Goal: Find specific page/section: Find specific page/section

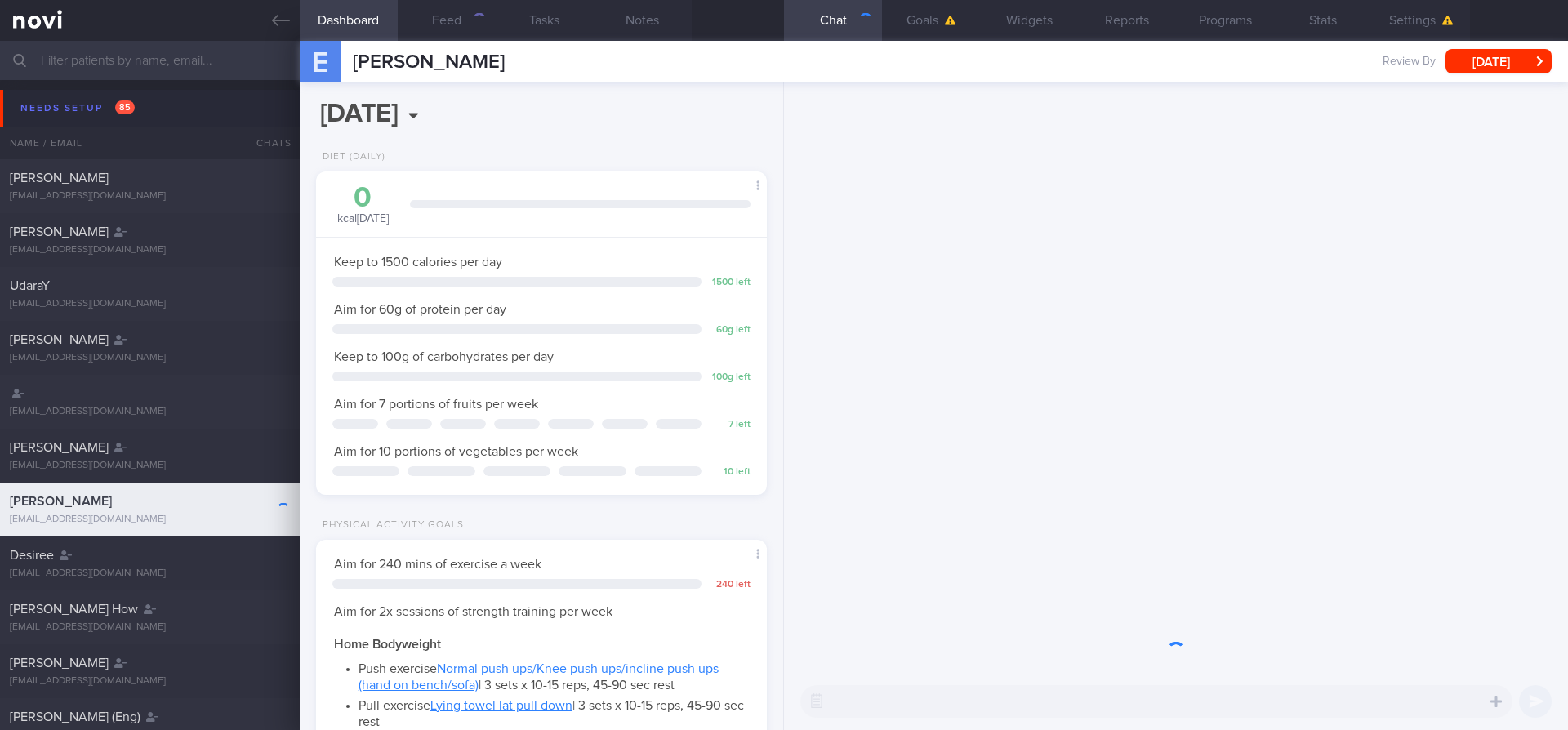
scroll to position [214, 429]
click at [183, 61] on input "text" at bounding box center [784, 60] width 1568 height 39
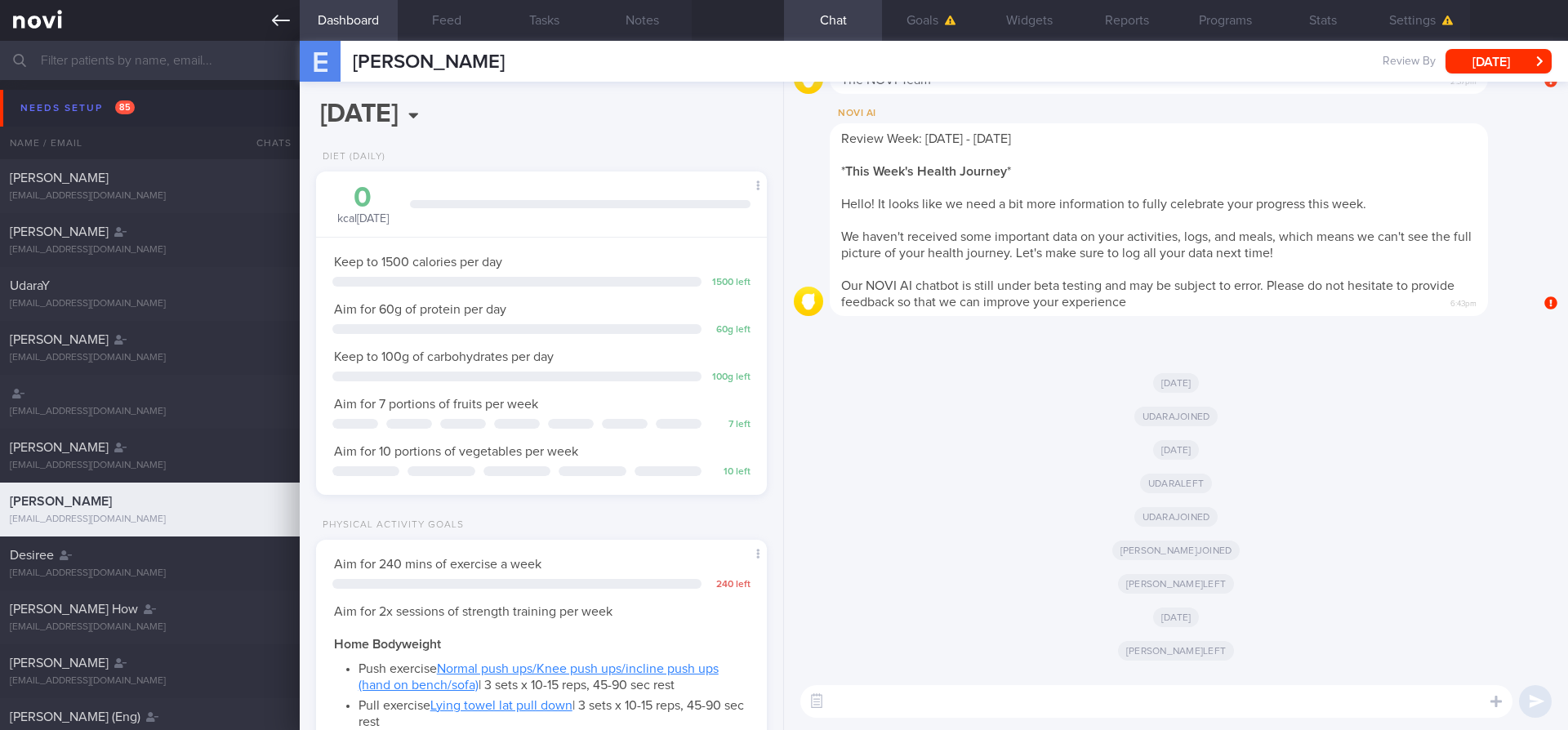
click at [287, 20] on icon at bounding box center [280, 20] width 18 height 12
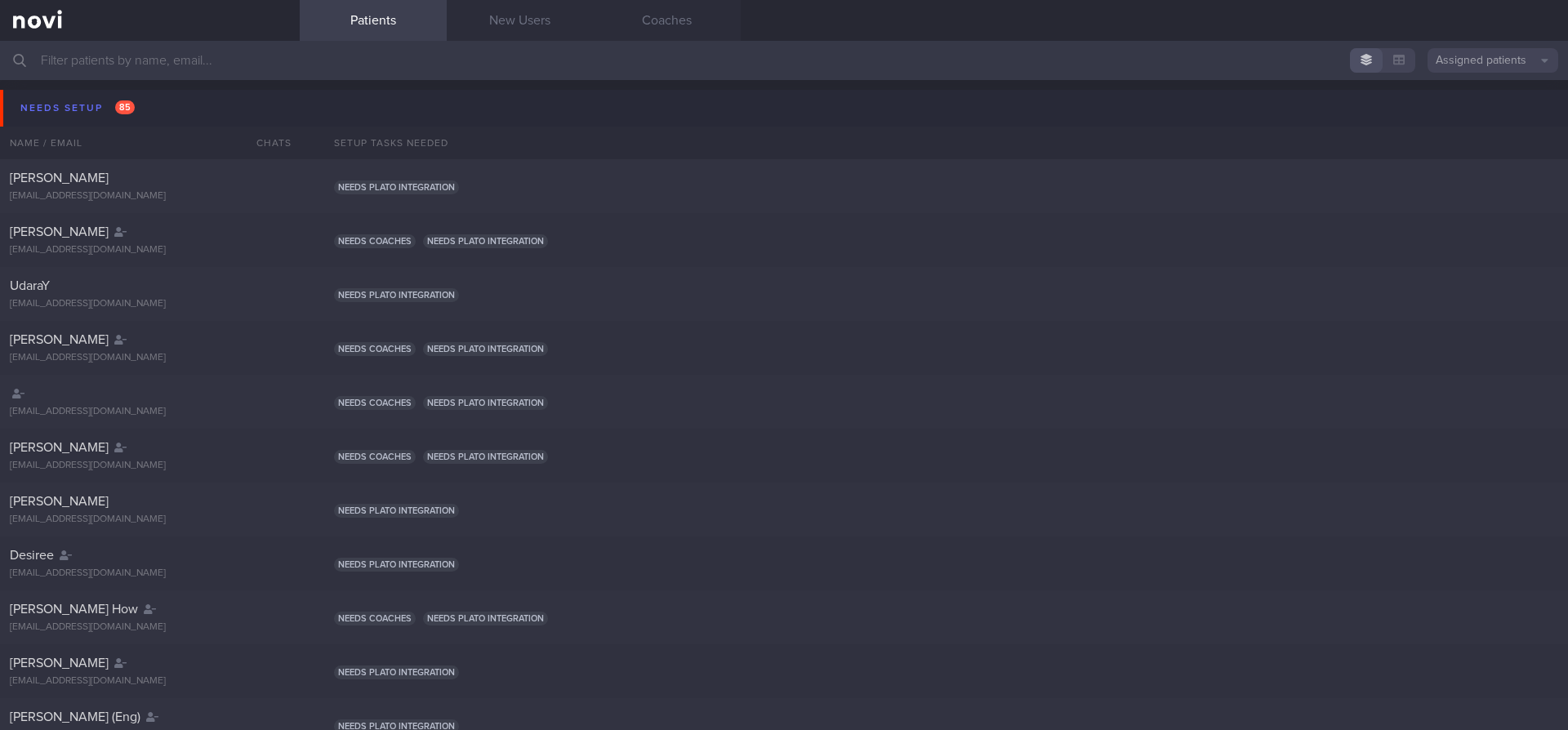
click at [1440, 65] on button "Assigned patients" at bounding box center [1493, 60] width 130 height 24
click at [1443, 110] on button "All active patients" at bounding box center [1493, 112] width 130 height 24
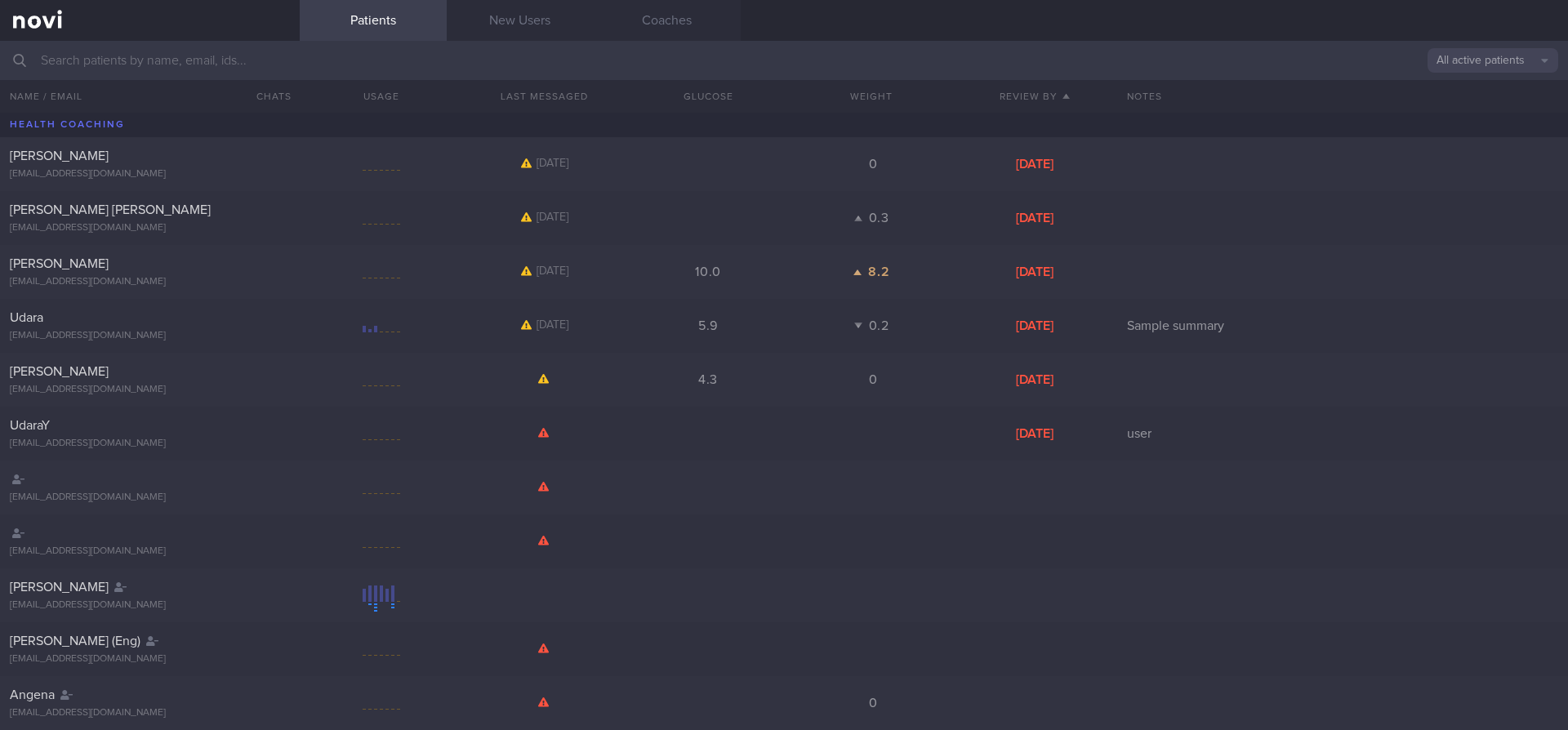
click at [516, 65] on input "text" at bounding box center [784, 60] width 1568 height 39
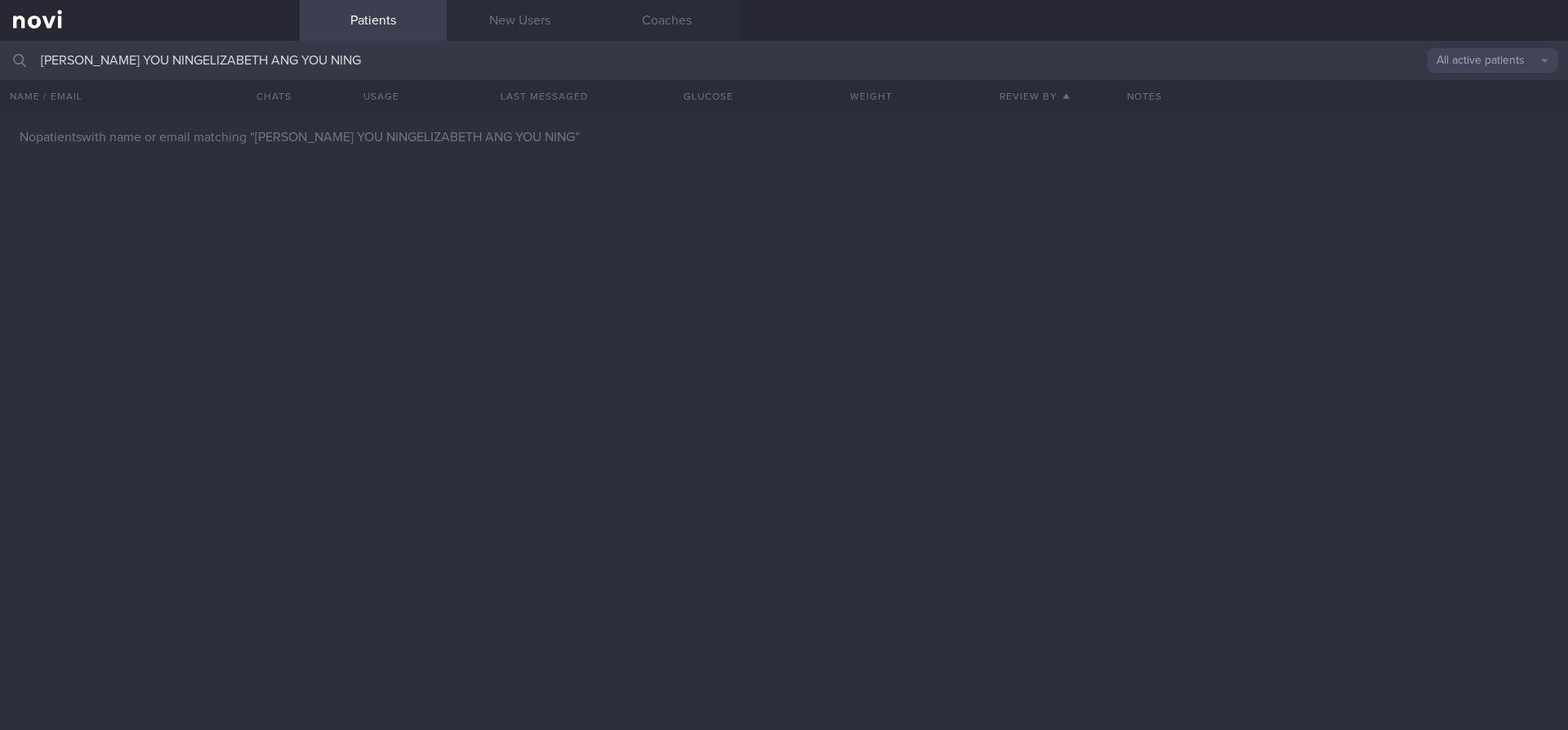
type input "[PERSON_NAME] YOU NING"
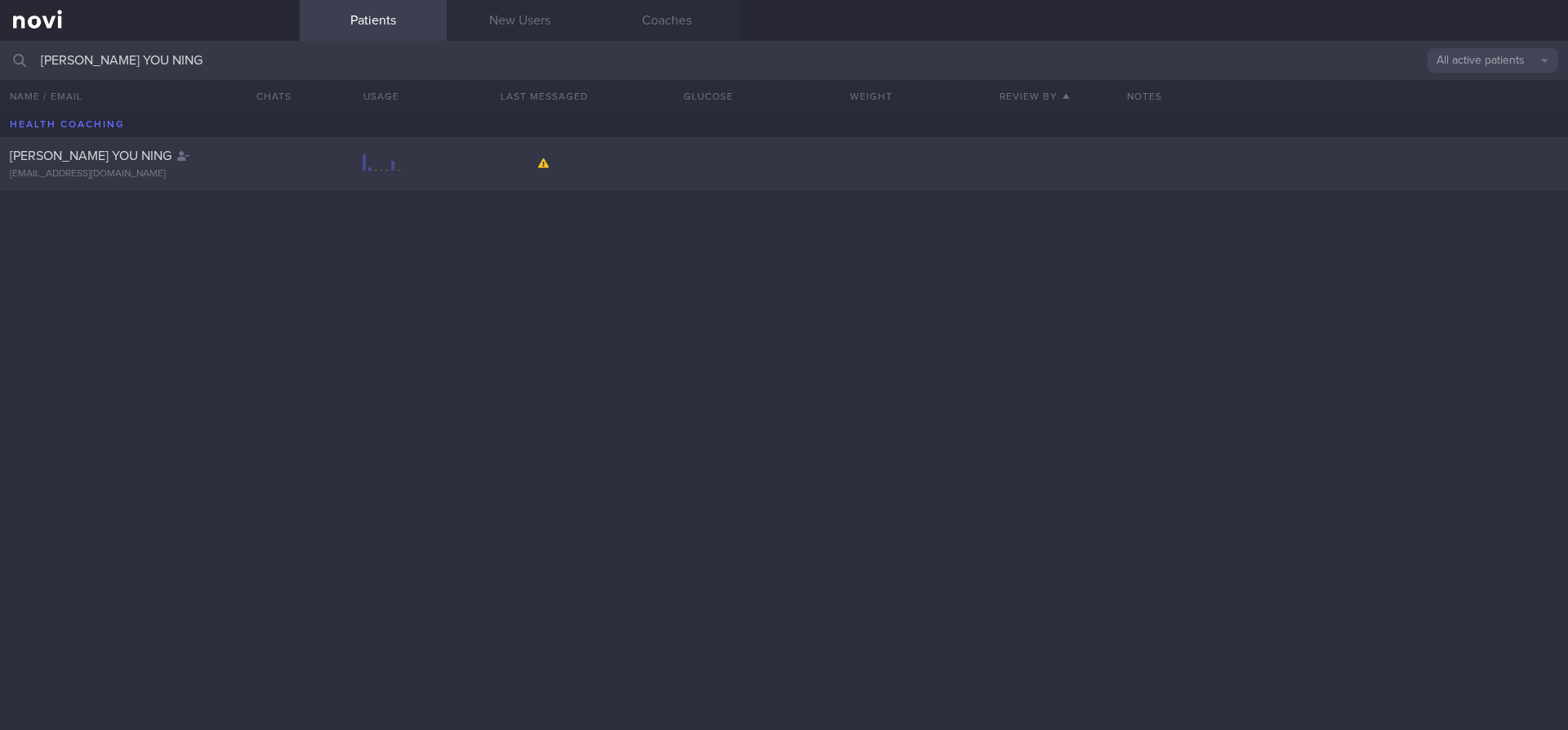
click at [492, 150] on div "[PERSON_NAME] YOU NING [EMAIL_ADDRESS][DOMAIN_NAME]" at bounding box center [784, 164] width 1568 height 54
select select "7"
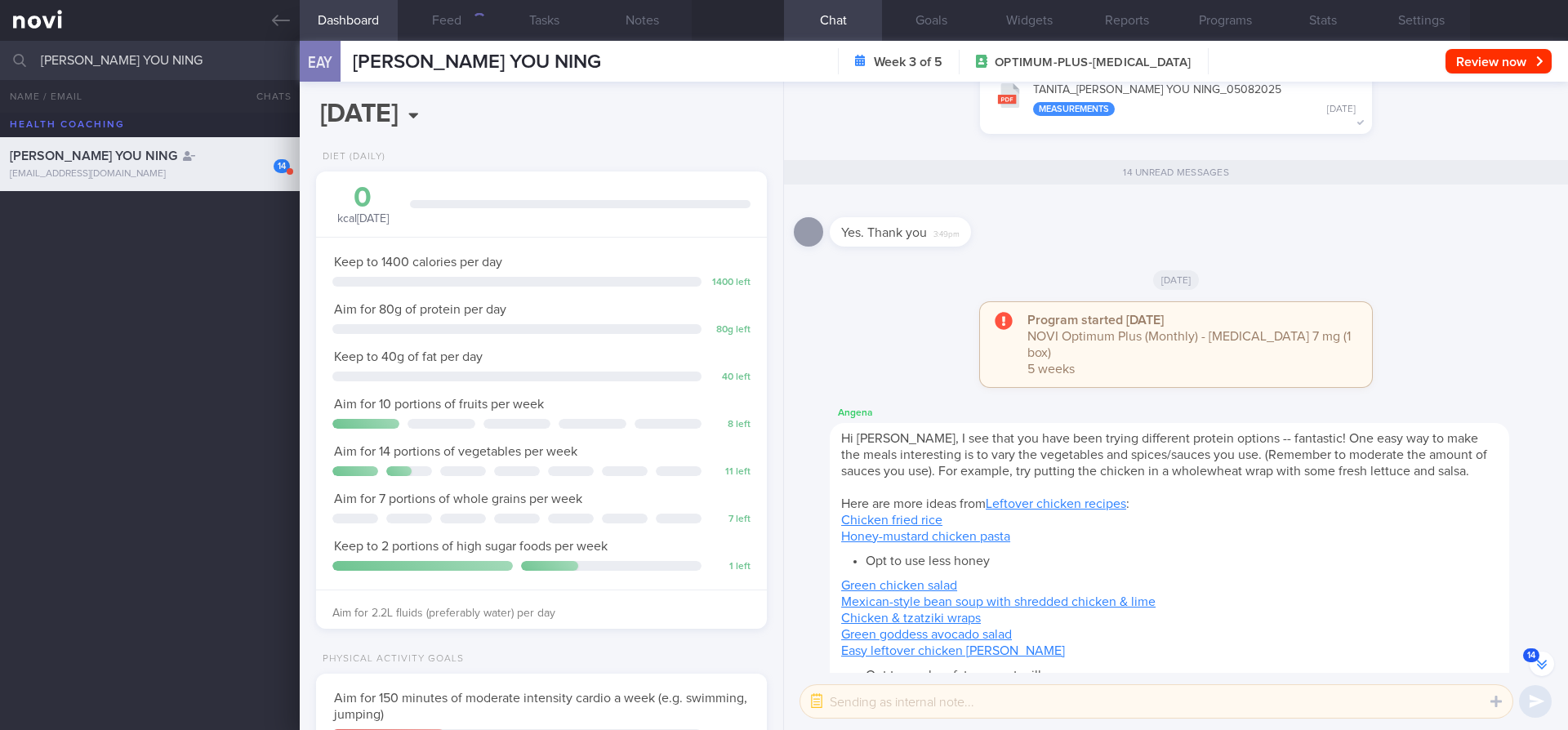
scroll to position [-1130, 0]
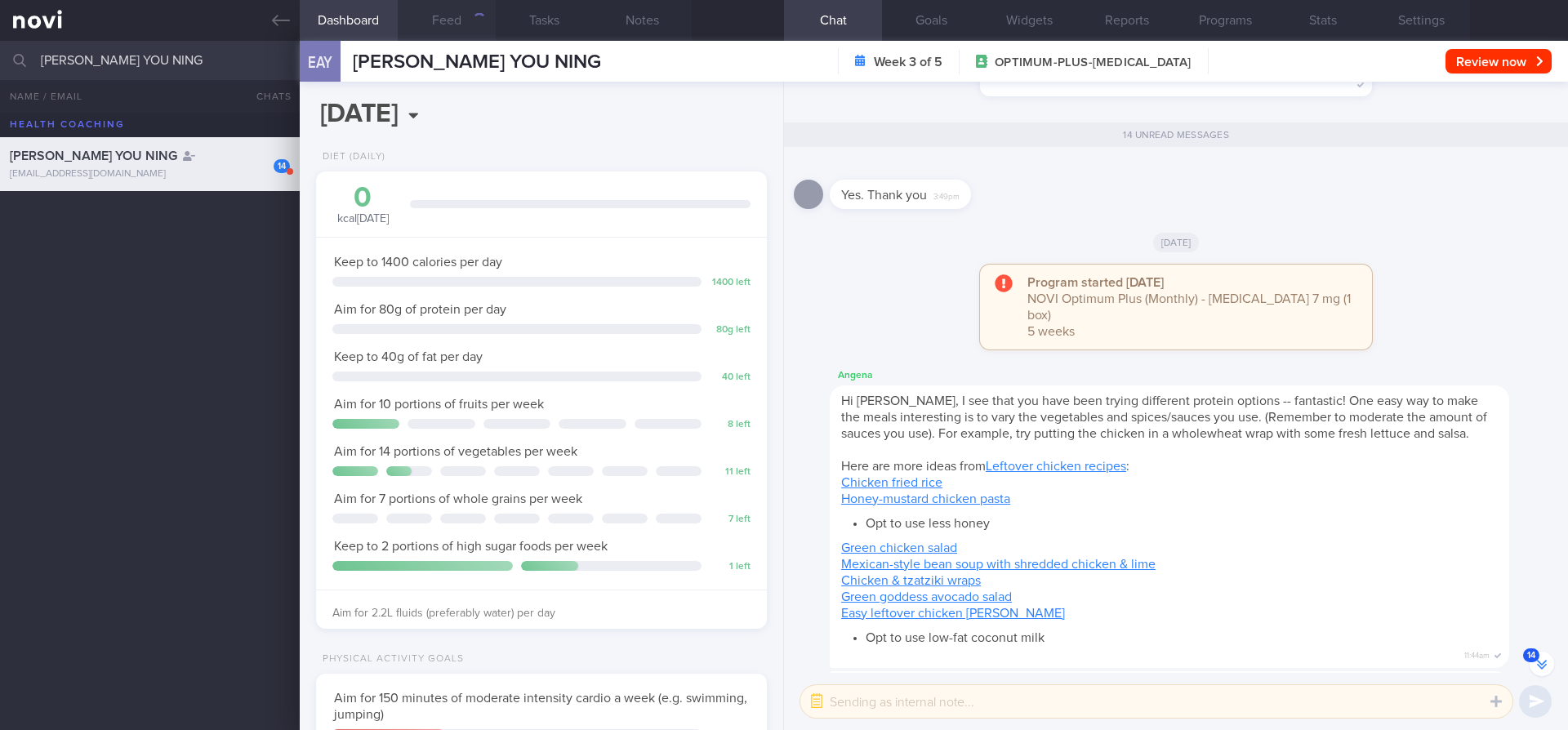
click at [440, 22] on button "Feed" at bounding box center [447, 20] width 98 height 41
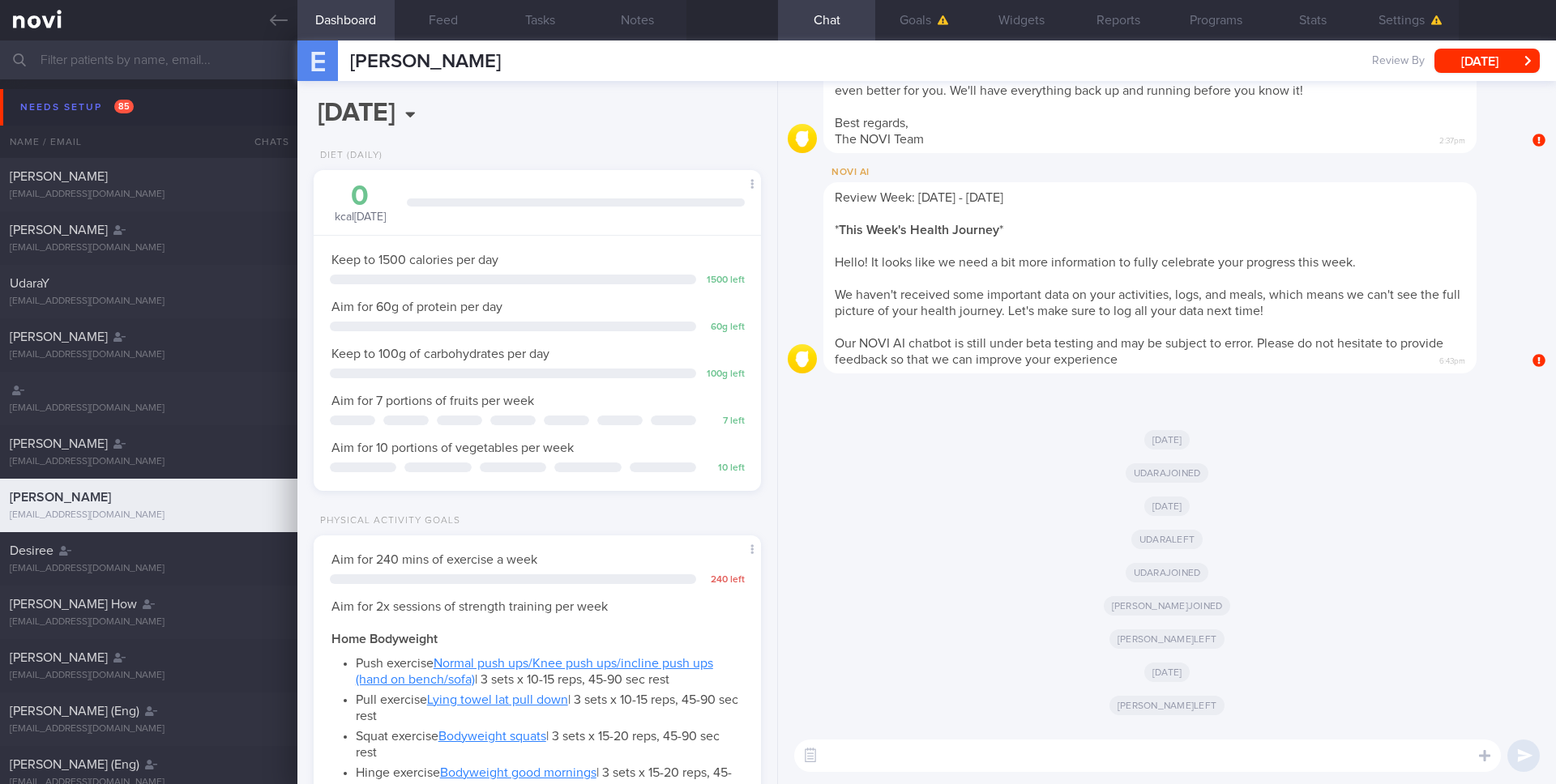
scroll to position [212, 426]
click at [131, 55] on input "text" at bounding box center [778, 60] width 1556 height 39
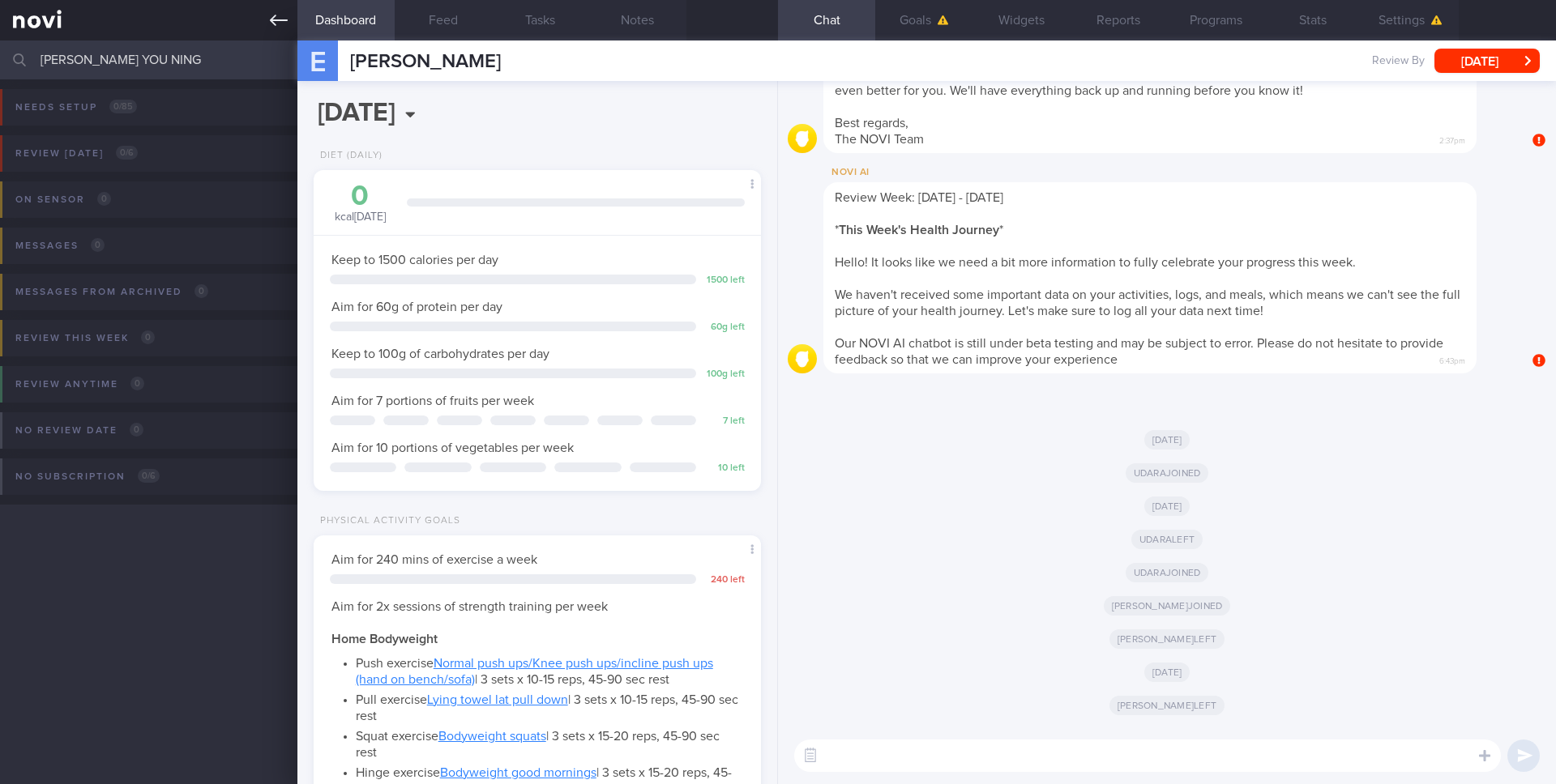
type input "[PERSON_NAME] YOU NING"
click at [285, 13] on icon at bounding box center [278, 20] width 17 height 17
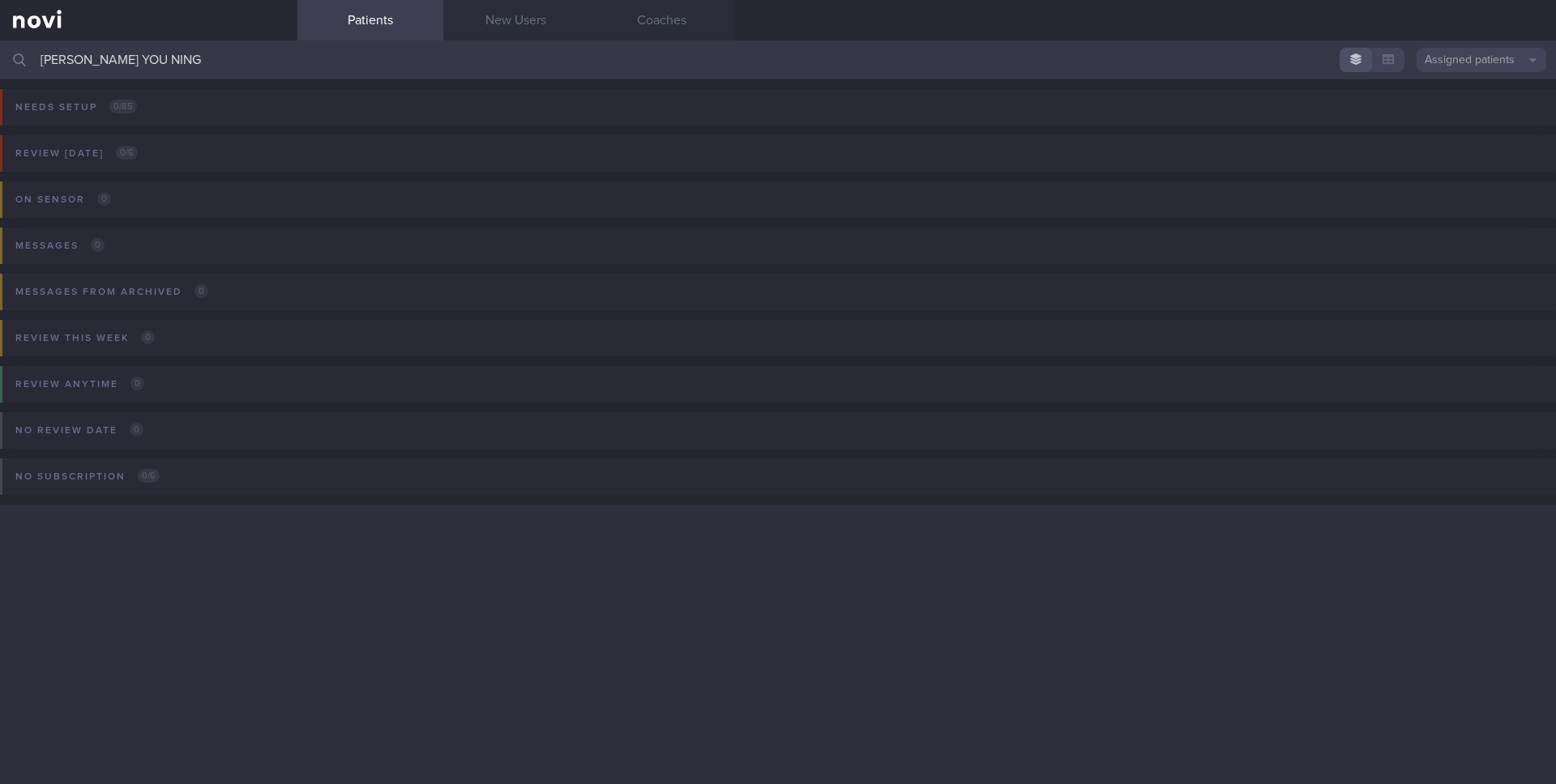
click at [1441, 68] on button "Assigned patients" at bounding box center [1482, 60] width 129 height 24
click at [1429, 120] on button "All active patients" at bounding box center [1482, 111] width 129 height 24
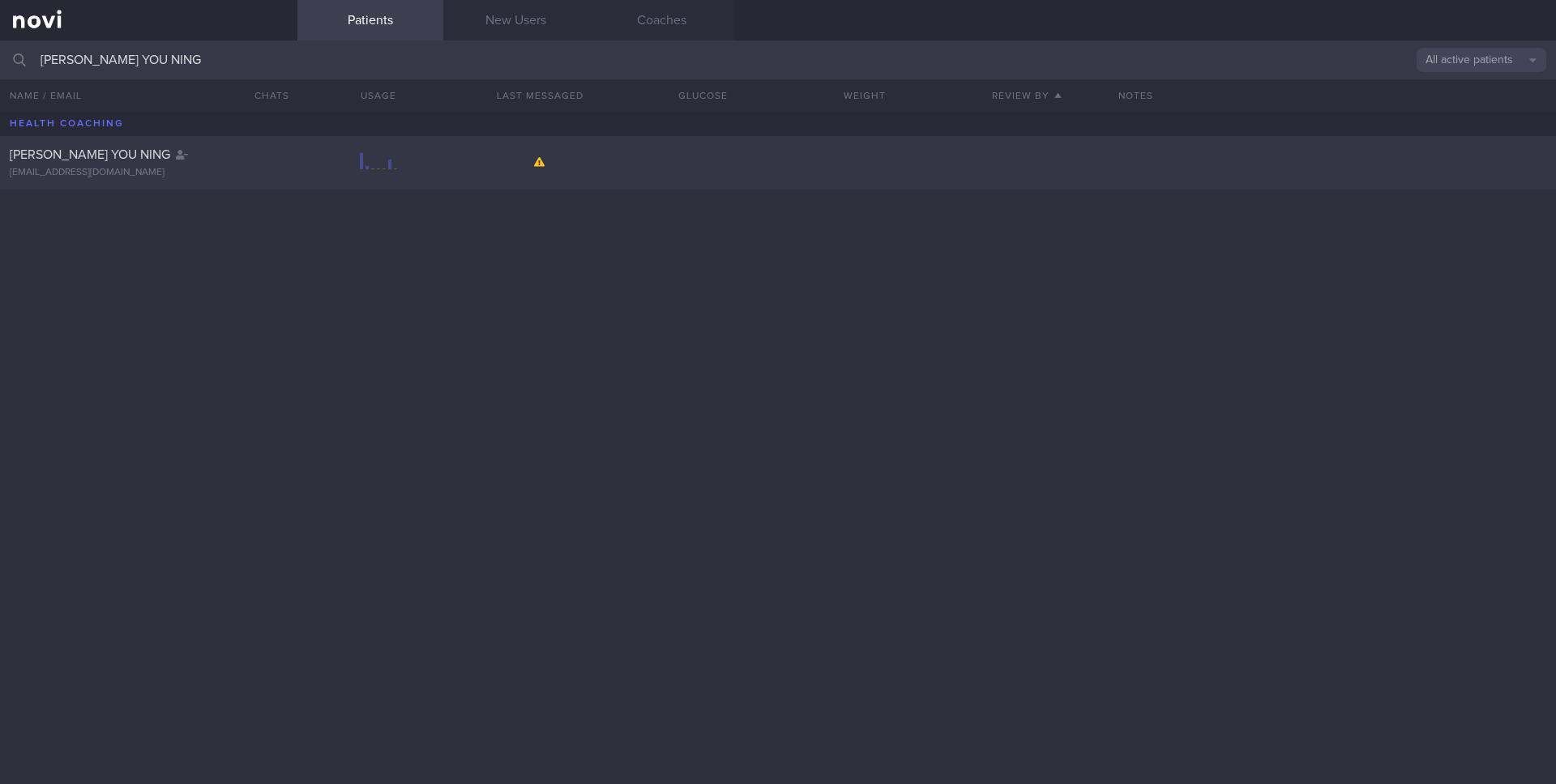
click at [415, 176] on div "[PERSON_NAME] YOU NING [EMAIL_ADDRESS][DOMAIN_NAME]" at bounding box center [778, 162] width 1556 height 53
select select "7"
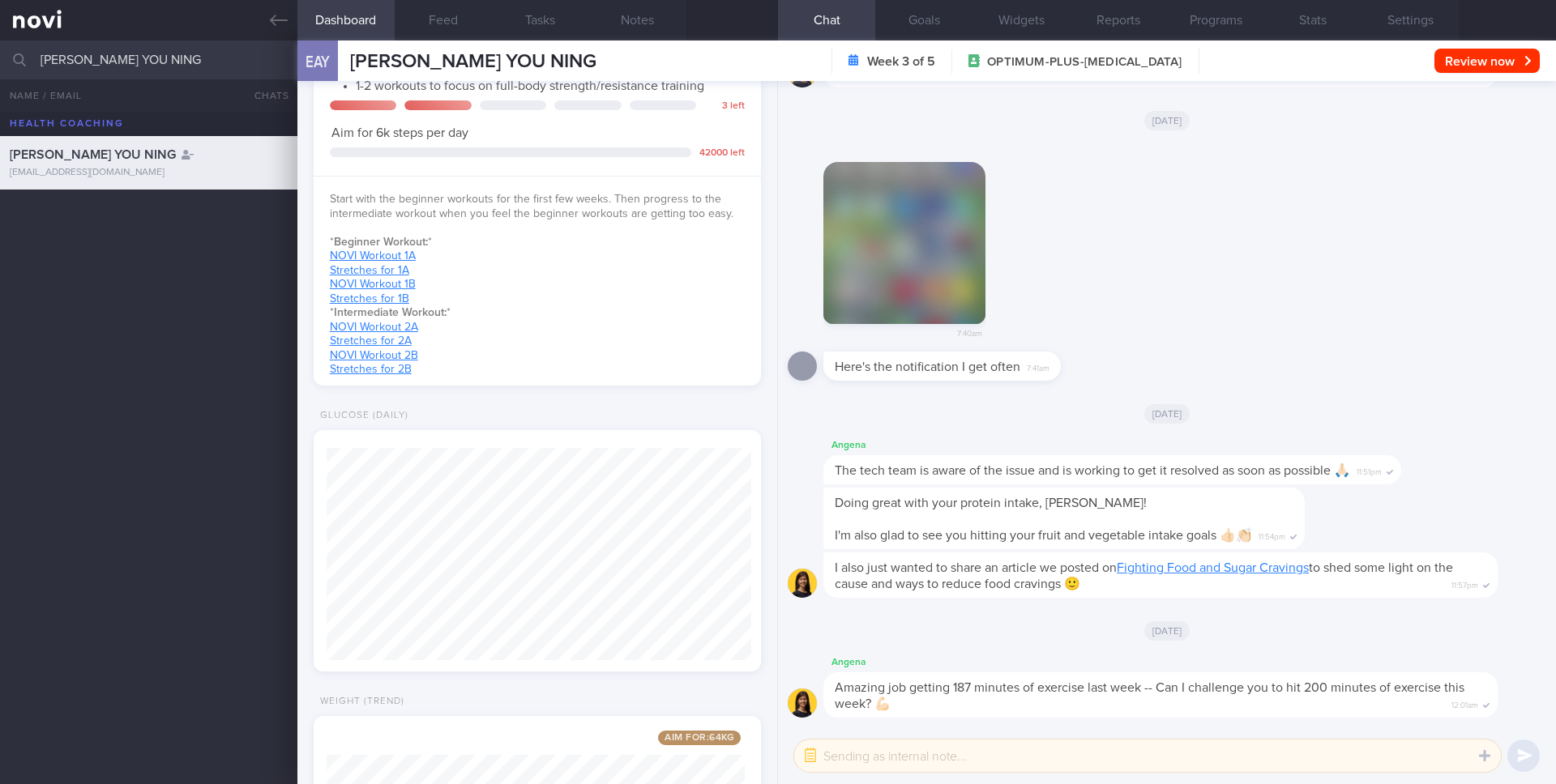
scroll to position [-37, 0]
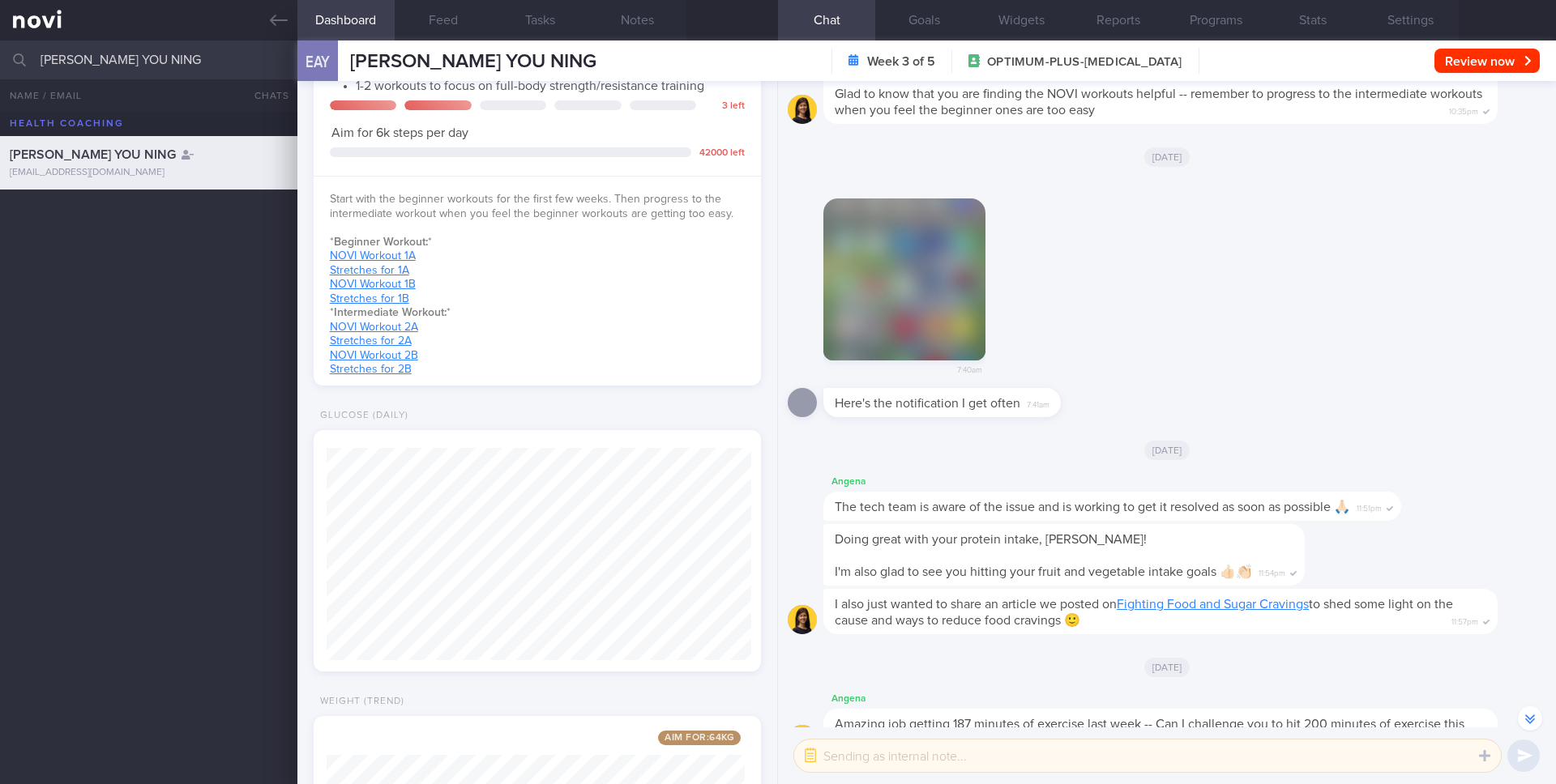
click at [903, 300] on button "button" at bounding box center [905, 280] width 162 height 162
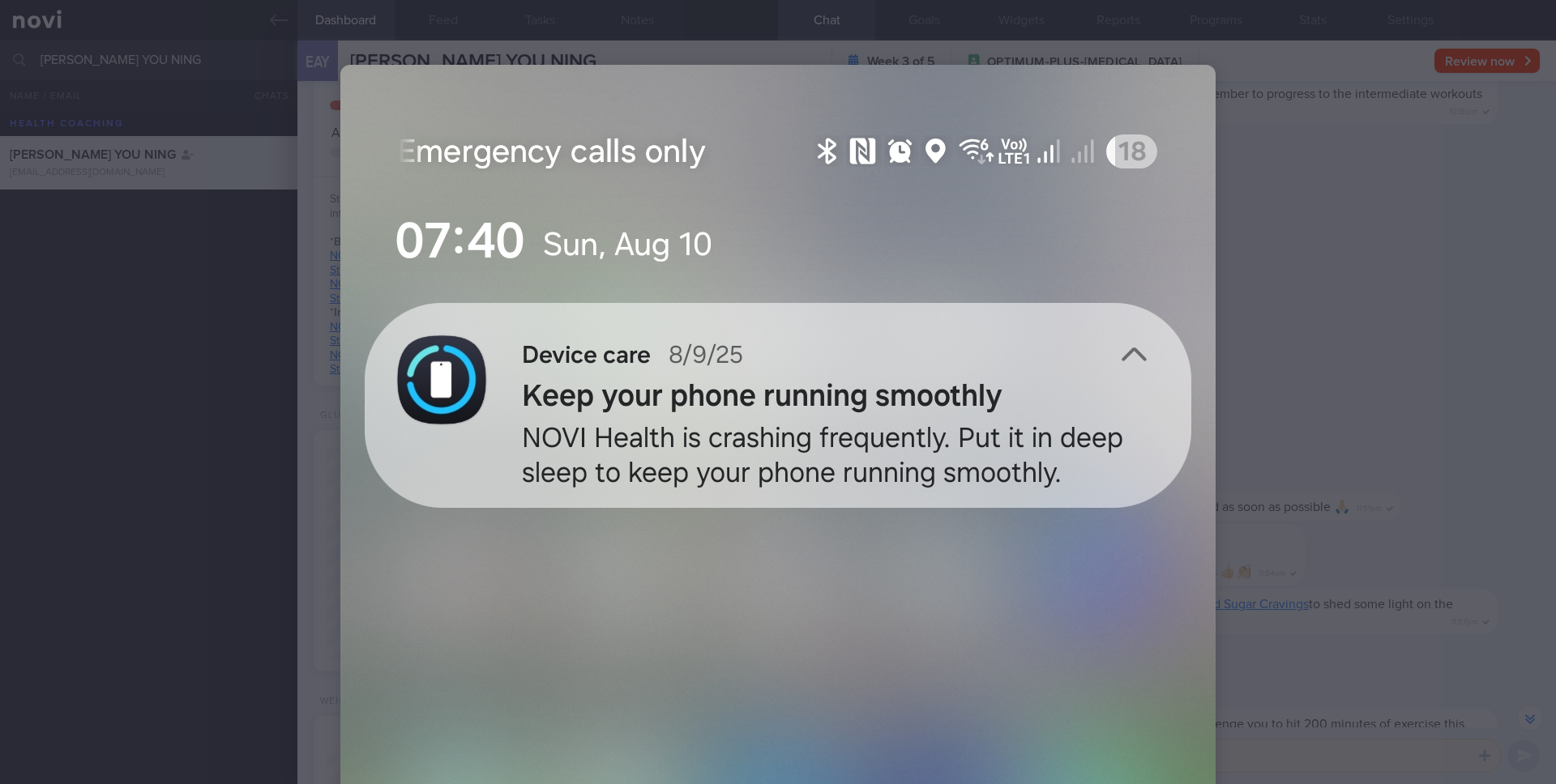
click at [1338, 306] on div at bounding box center [778, 392] width 1556 height 784
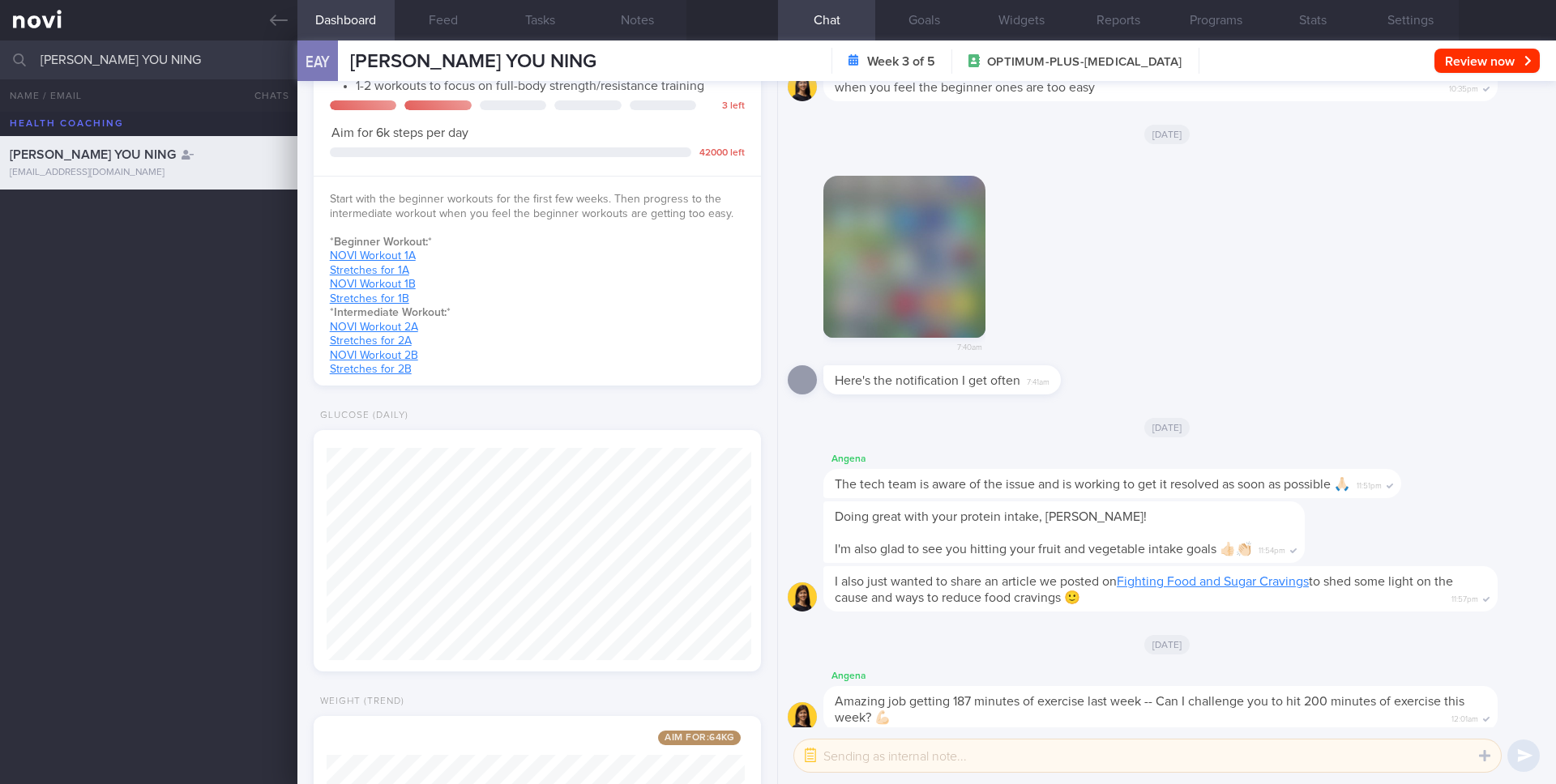
scroll to position [1, 0]
